Goal: Task Accomplishment & Management: Use online tool/utility

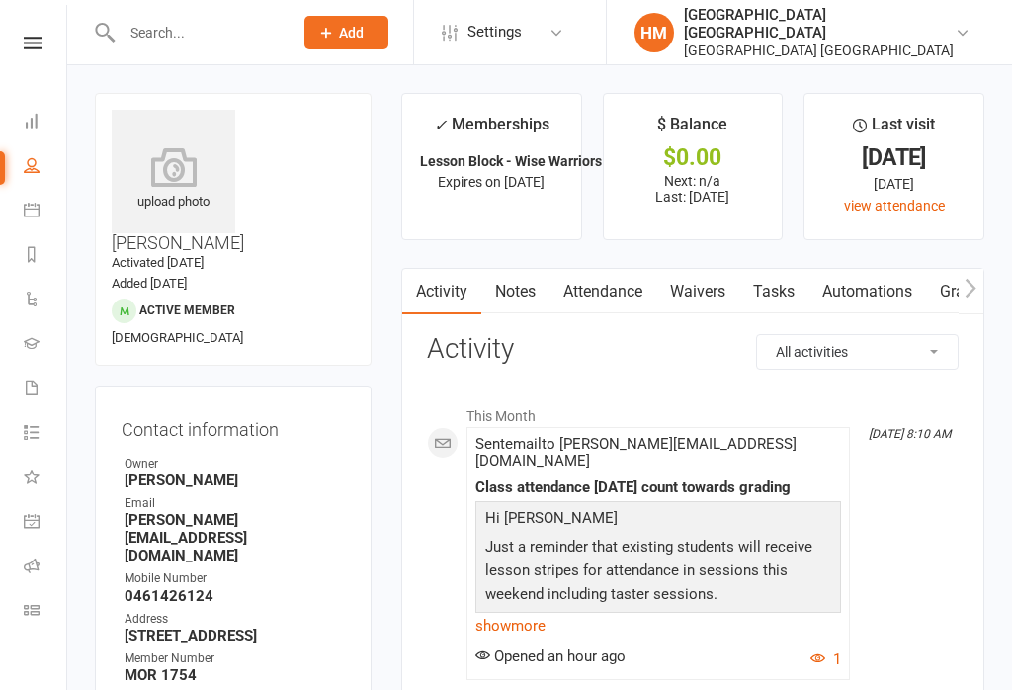
click at [28, 103] on link "Dashboard" at bounding box center [46, 123] width 44 height 44
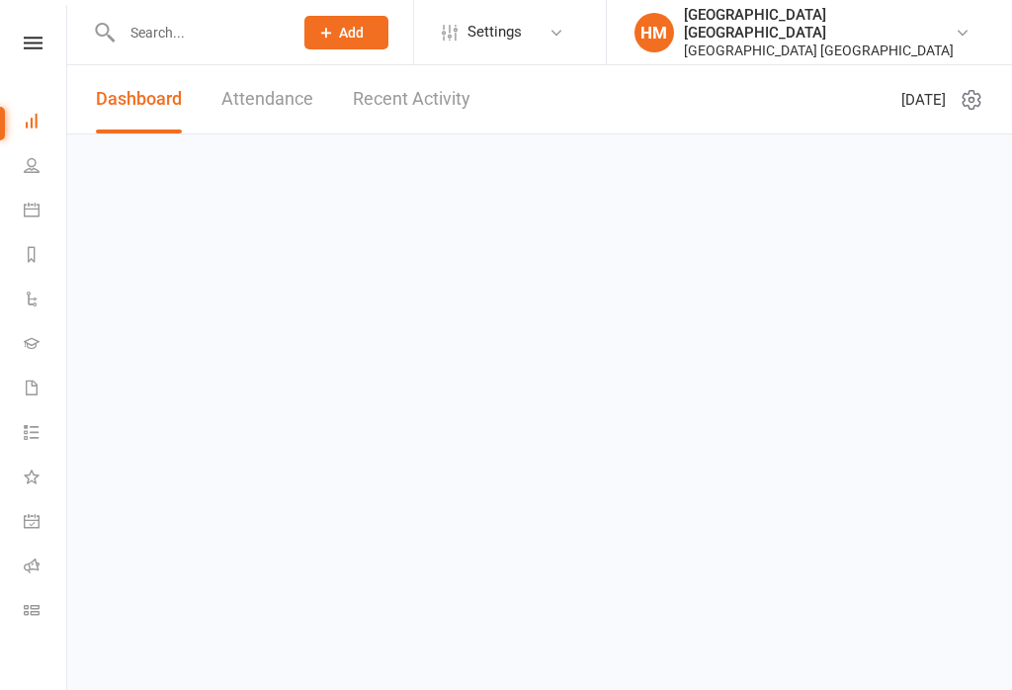
click at [25, 206] on icon at bounding box center [32, 210] width 16 height 16
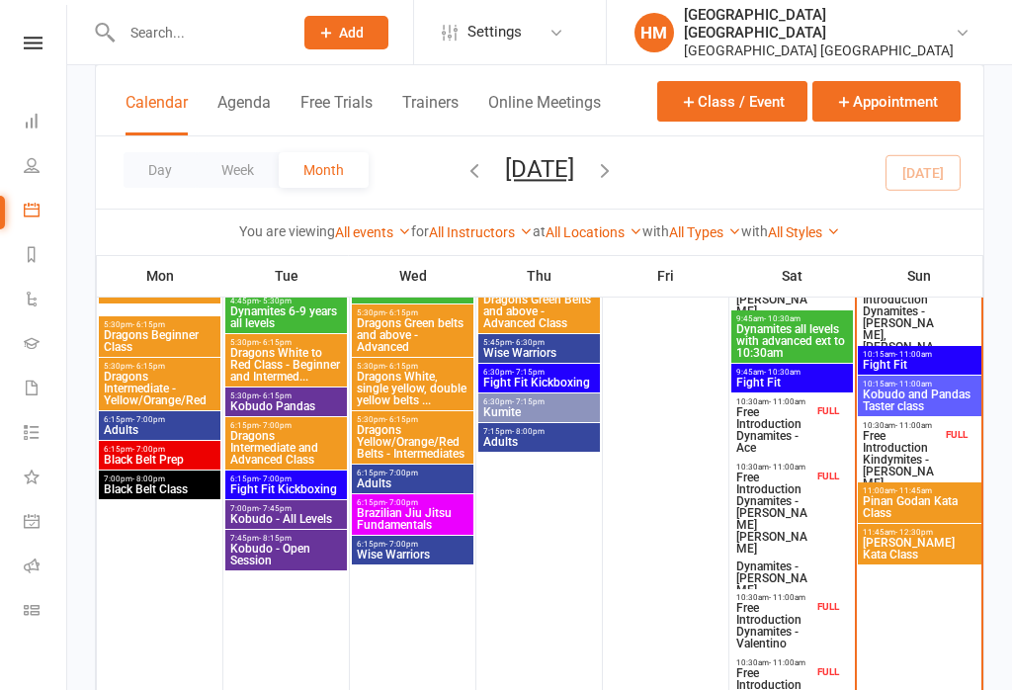
scroll to position [851, 0]
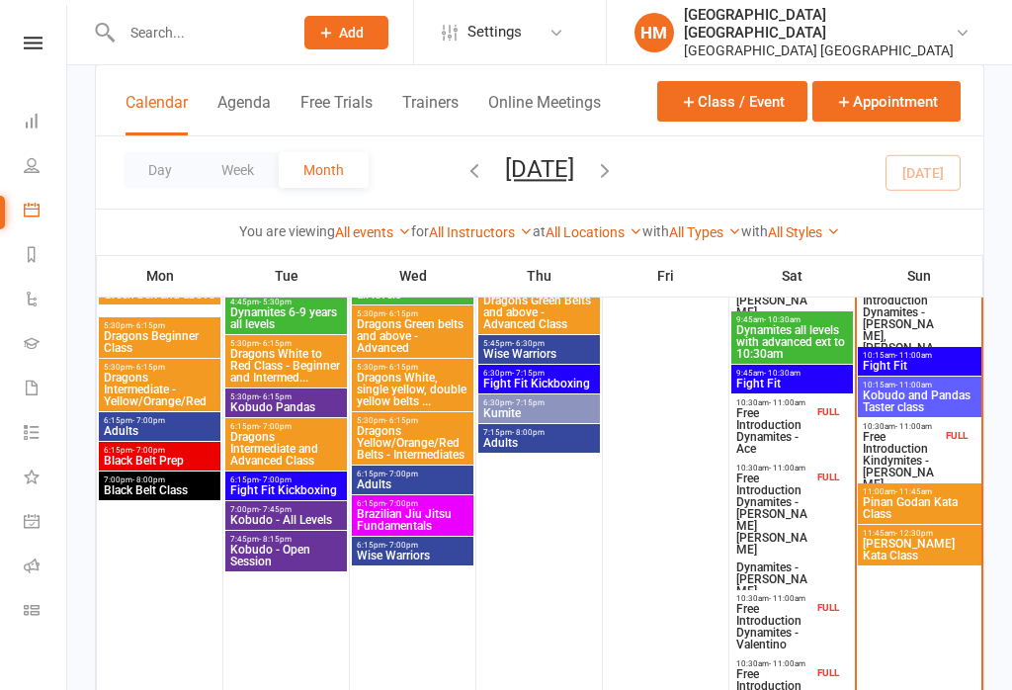
click at [903, 360] on span "- 11:00am" at bounding box center [914, 355] width 37 height 9
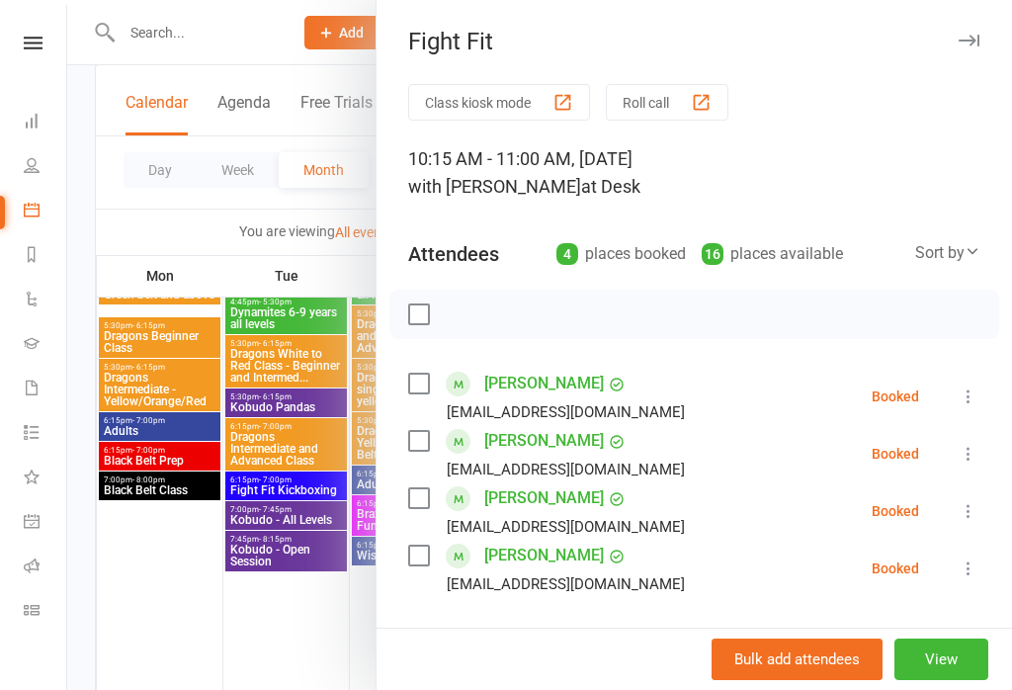
click at [518, 108] on button "Class kiosk mode" at bounding box center [499, 102] width 182 height 37
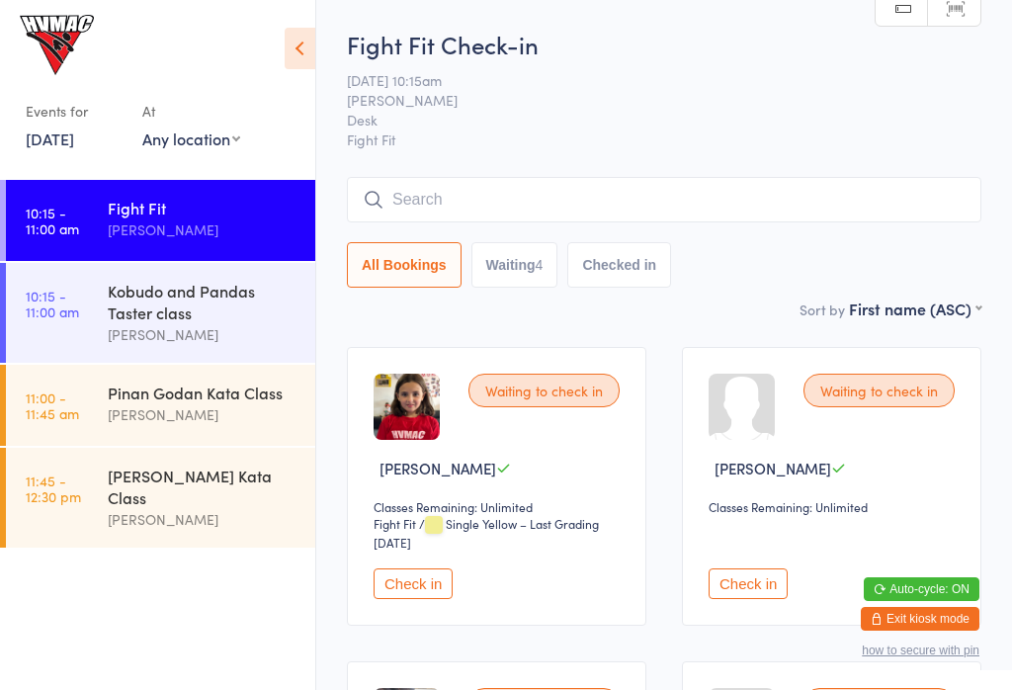
click at [481, 209] on input "search" at bounding box center [664, 199] width 635 height 45
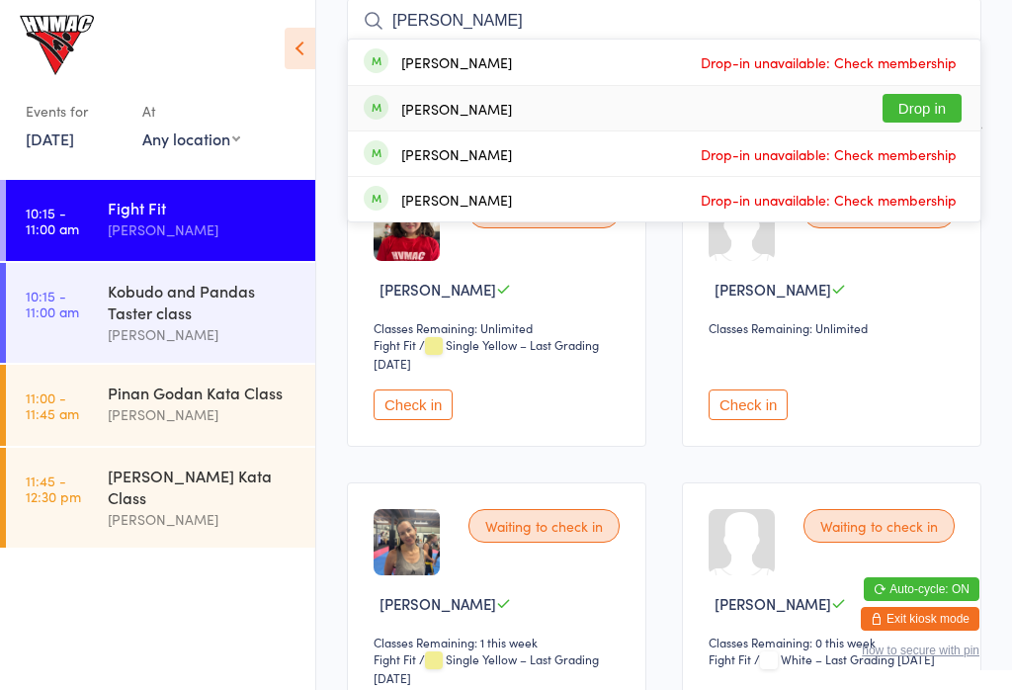
type input "Dan"
click at [928, 103] on button "Drop in" at bounding box center [922, 108] width 79 height 29
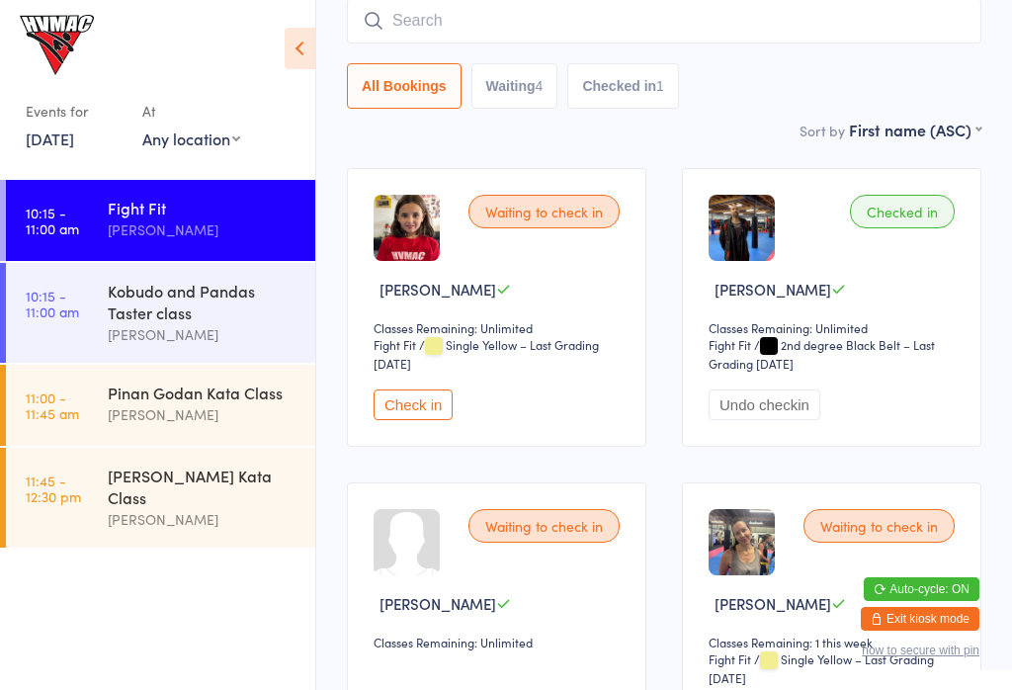
click at [411, 411] on button "Check in" at bounding box center [413, 404] width 79 height 31
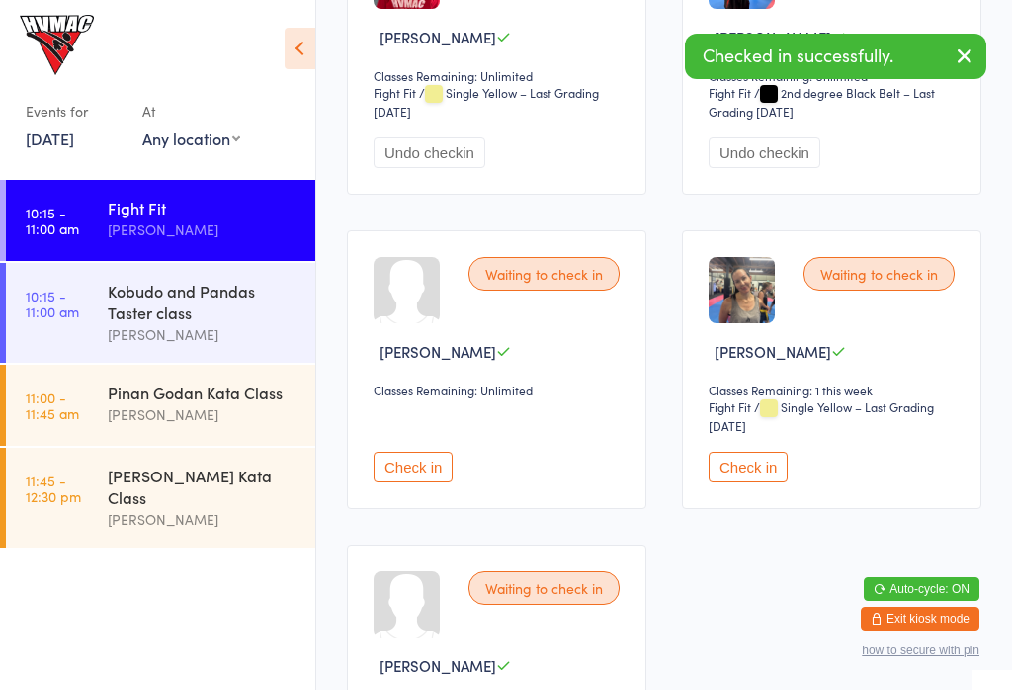
scroll to position [445, 0]
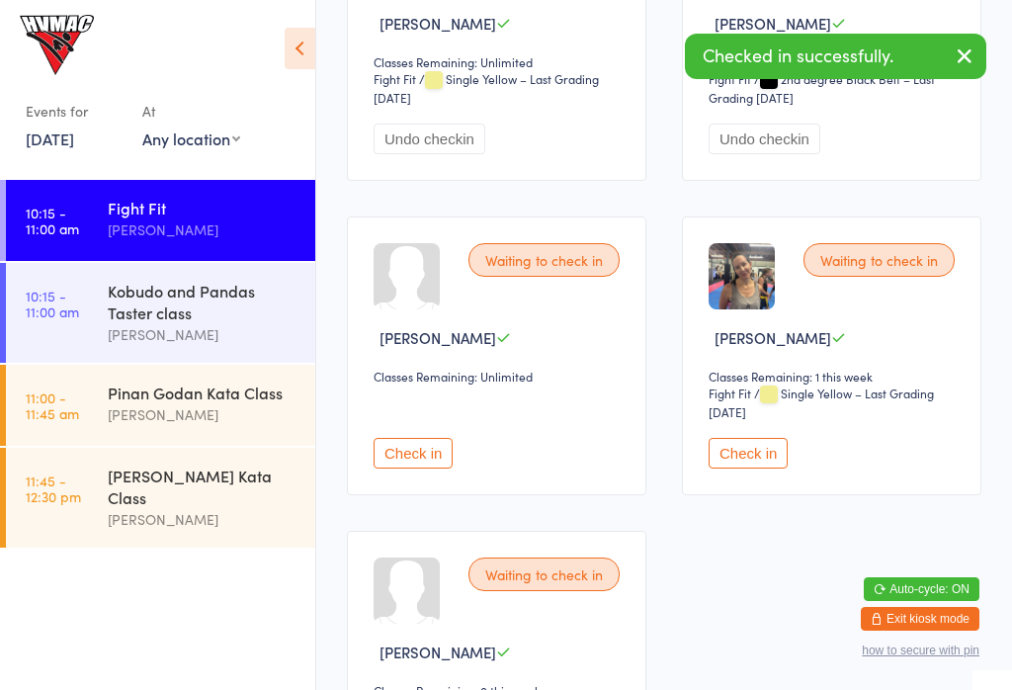
click at [745, 465] on button "Check in" at bounding box center [748, 453] width 79 height 31
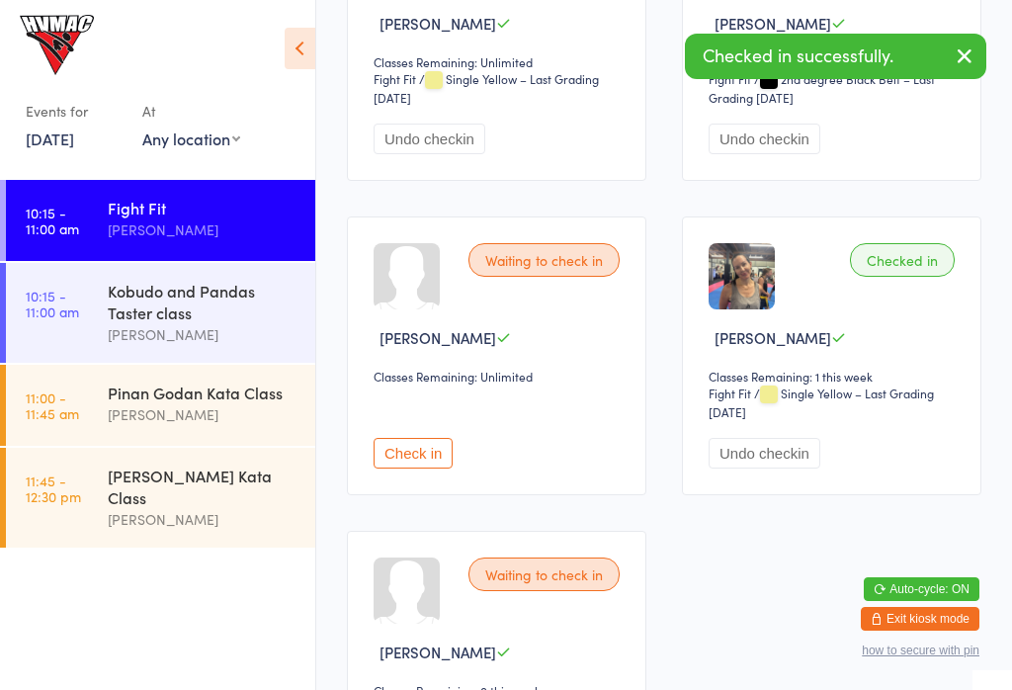
click at [411, 465] on button "Check in" at bounding box center [413, 453] width 79 height 31
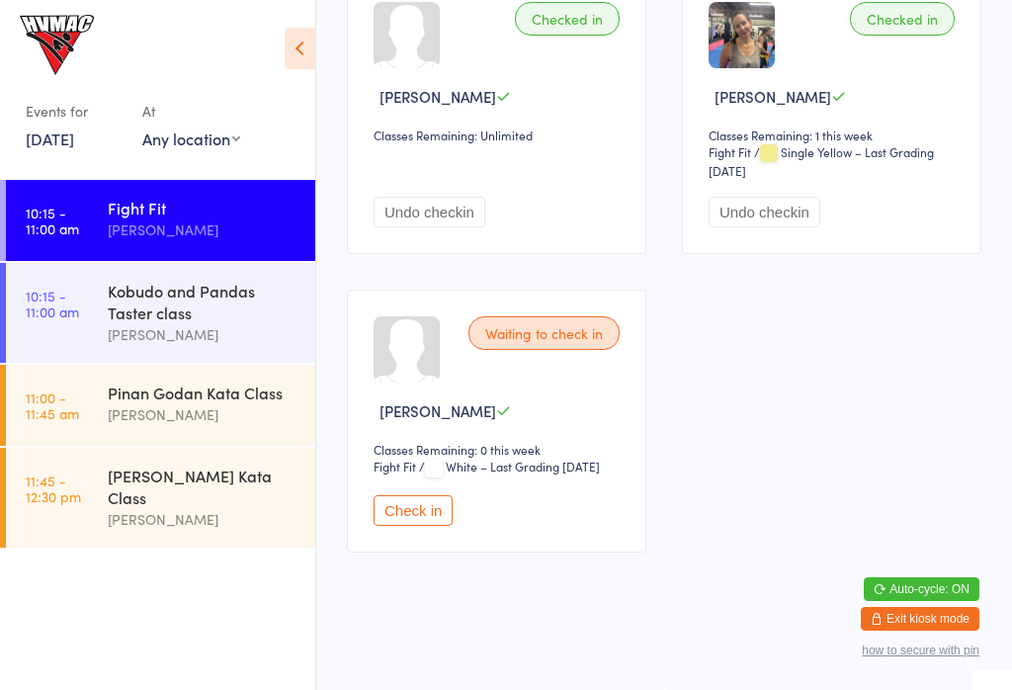
scroll to position [712, 0]
click at [427, 526] on button "Check in" at bounding box center [413, 510] width 79 height 31
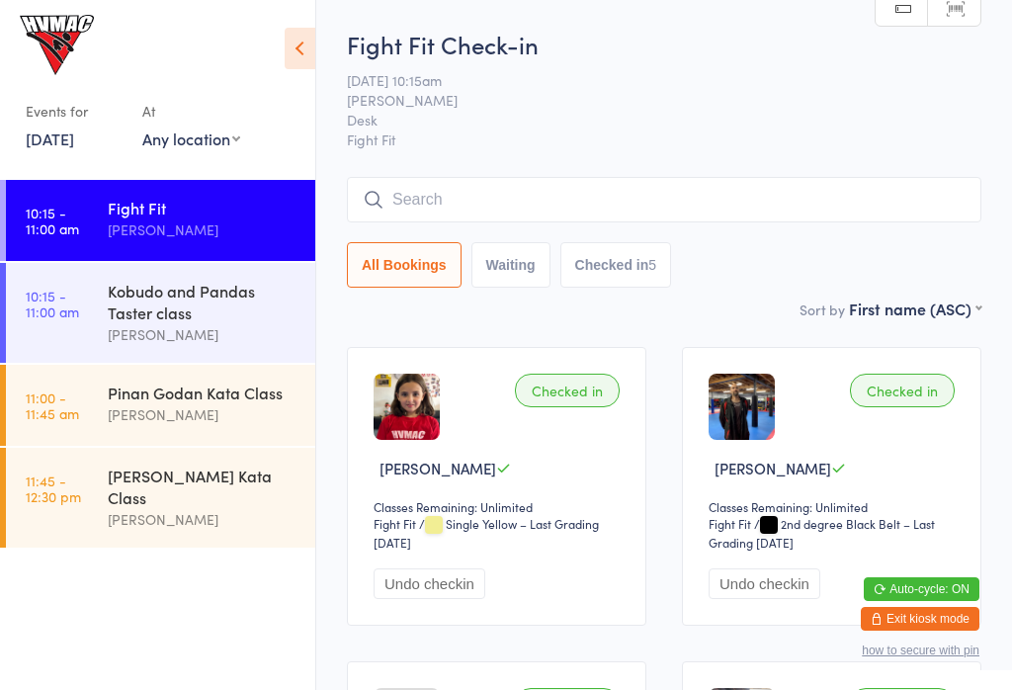
scroll to position [0, 0]
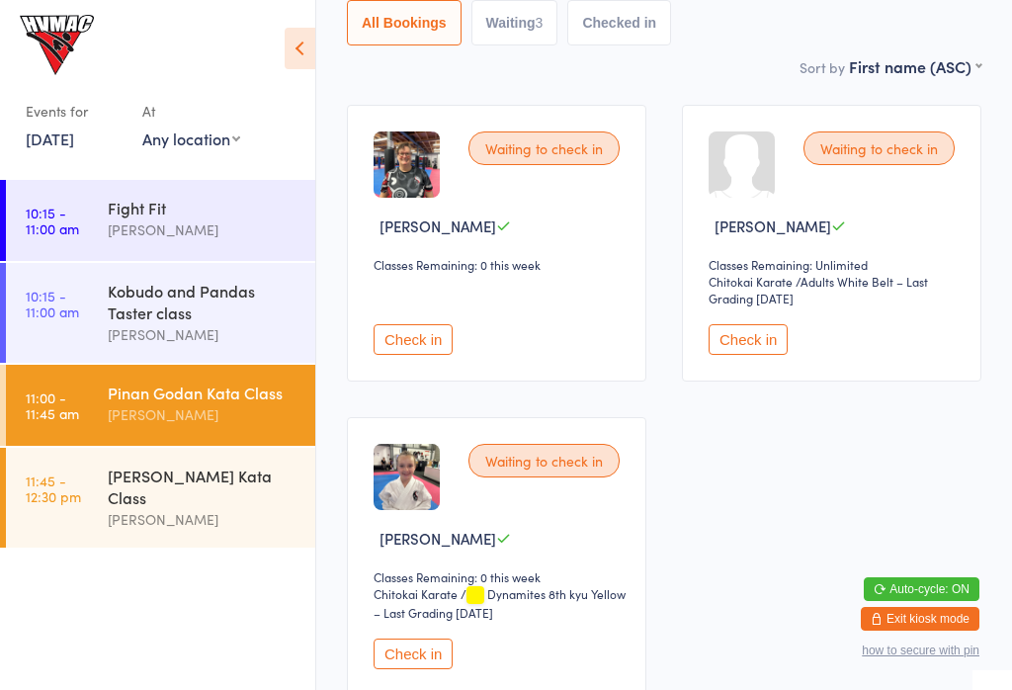
scroll to position [244, 0]
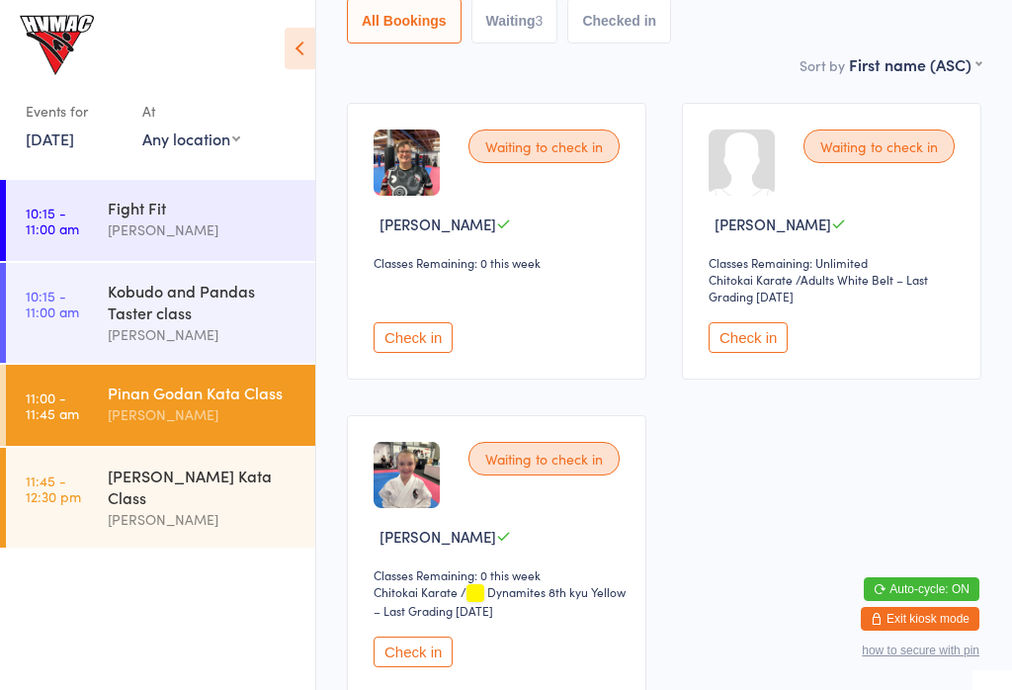
click at [401, 667] on button "Check in" at bounding box center [413, 652] width 79 height 31
